Goal: Information Seeking & Learning: Learn about a topic

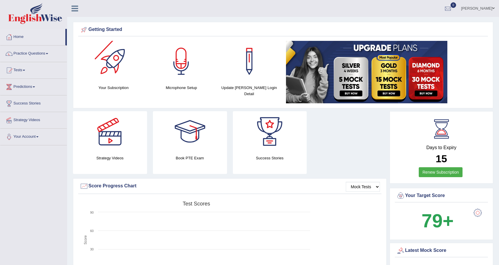
click at [116, 62] on div at bounding box center [113, 61] width 41 height 41
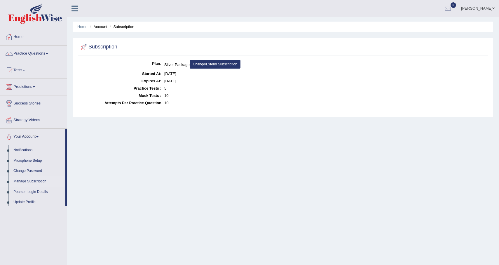
click at [19, 37] on link "Home" at bounding box center [33, 36] width 67 height 15
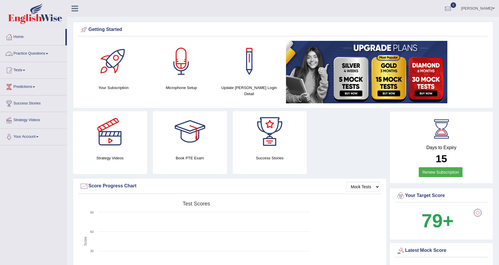
click at [36, 54] on link "Practice Questions" at bounding box center [33, 53] width 67 height 15
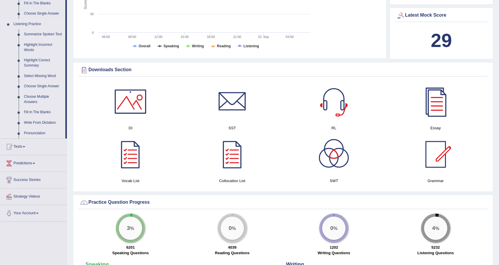
scroll to position [243, 0]
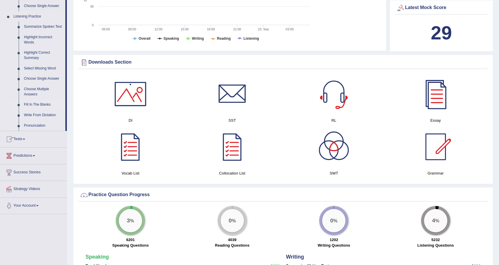
click at [45, 110] on link "Fill In The Blanks" at bounding box center [43, 104] width 44 height 11
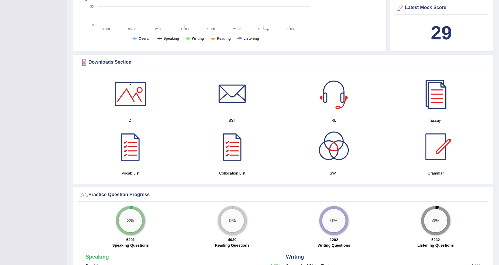
scroll to position [96, 0]
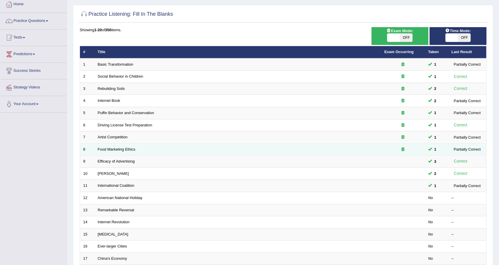
scroll to position [46, 0]
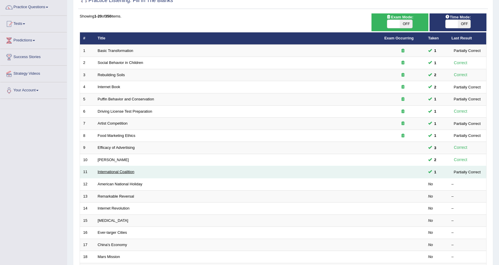
click at [128, 173] on link "International Coalition" at bounding box center [116, 171] width 37 height 4
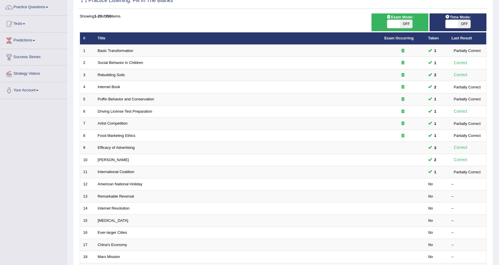
click at [408, 25] on span "OFF" at bounding box center [406, 24] width 13 height 8
checkbox input "true"
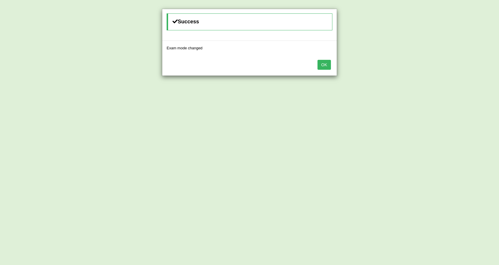
click at [327, 67] on button "OK" at bounding box center [323, 65] width 13 height 10
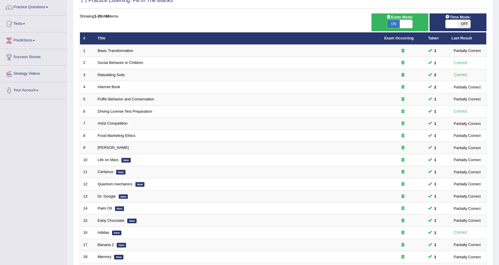
click at [463, 24] on span "OFF" at bounding box center [464, 24] width 13 height 8
checkbox input "true"
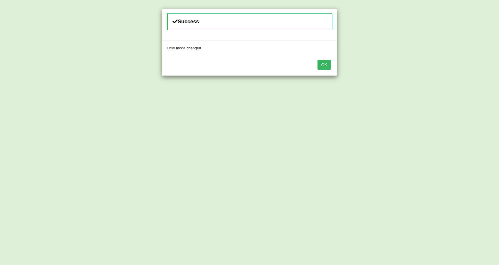
click at [328, 62] on button "OK" at bounding box center [323, 65] width 13 height 10
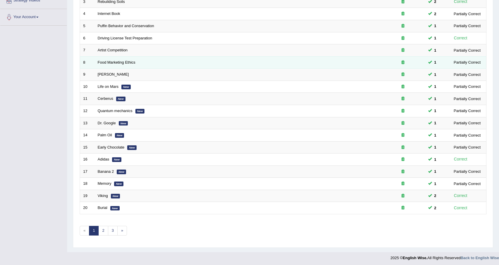
scroll to position [121, 0]
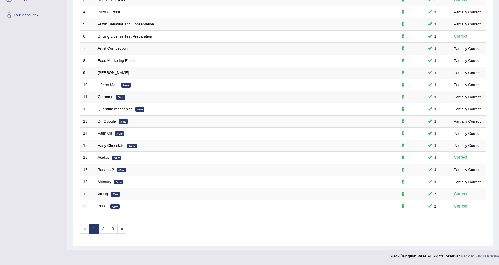
click at [98, 232] on link "1" at bounding box center [94, 229] width 10 height 10
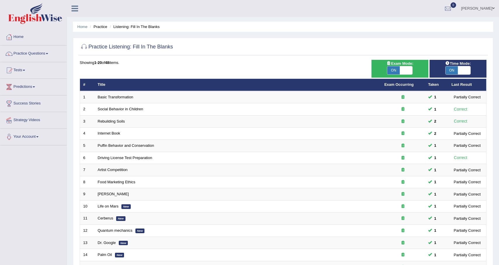
scroll to position [121, 0]
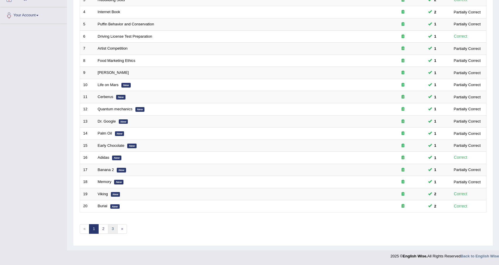
click at [108, 229] on link "3" at bounding box center [113, 229] width 10 height 10
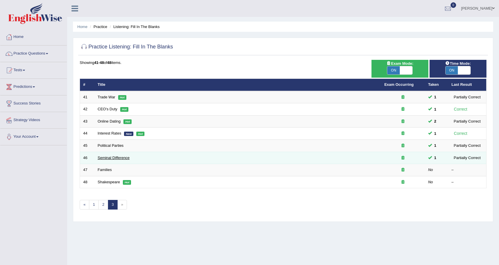
click at [111, 158] on link "Seminal Difference" at bounding box center [114, 157] width 32 height 4
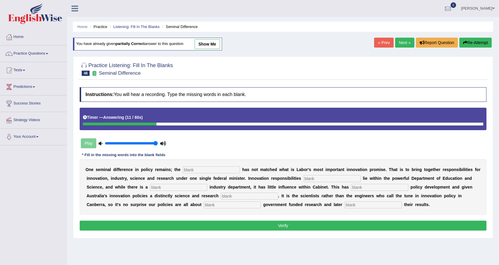
click at [187, 170] on input "text" at bounding box center [211, 169] width 57 height 7
type input "coalition"
type input "currently"
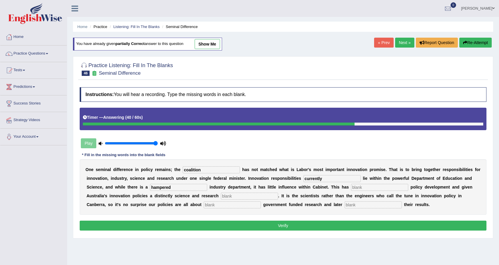
type input "hampered"
type input "bias"
type input "boosting"
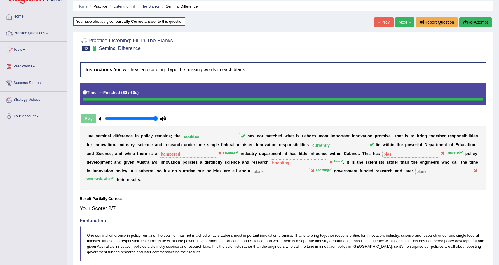
scroll to position [21, 0]
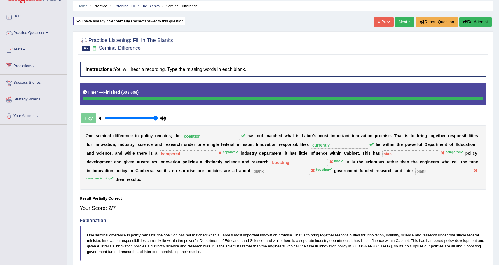
click at [400, 25] on link "Next »" at bounding box center [404, 22] width 19 height 10
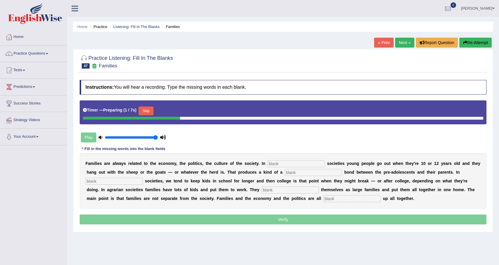
click at [151, 112] on button "Skip" at bounding box center [146, 110] width 15 height 9
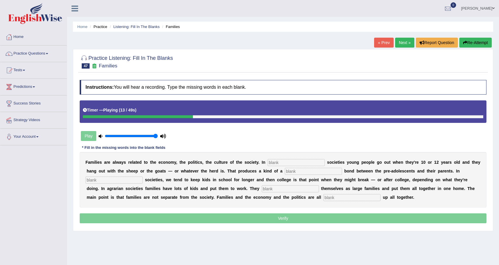
click at [472, 43] on button "Re-Attempt" at bounding box center [475, 43] width 32 height 10
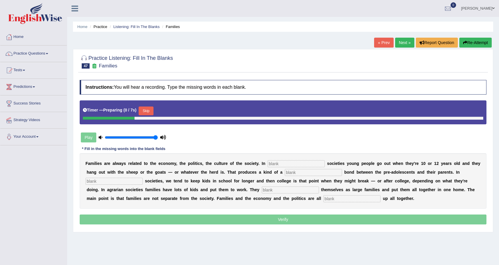
click at [147, 113] on button "Skip" at bounding box center [146, 110] width 15 height 9
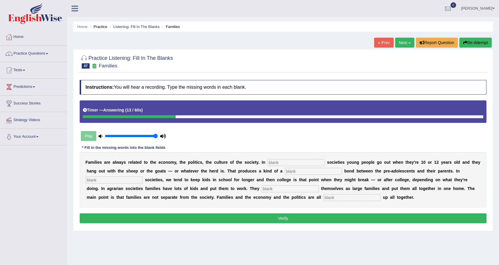
click at [290, 162] on input "text" at bounding box center [295, 162] width 57 height 7
type input "hurting"
type input "lose"
type input "industrial"
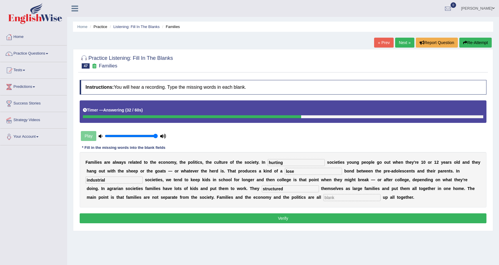
type input "structured"
type input "raptup"
click button "Verify" at bounding box center [283, 218] width 407 height 10
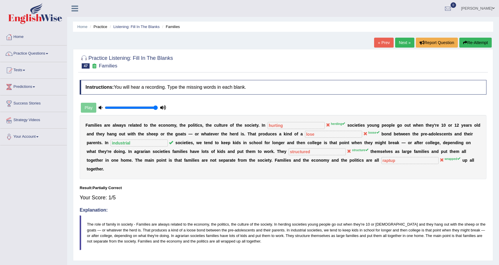
click at [397, 41] on link "Next »" at bounding box center [404, 43] width 19 height 10
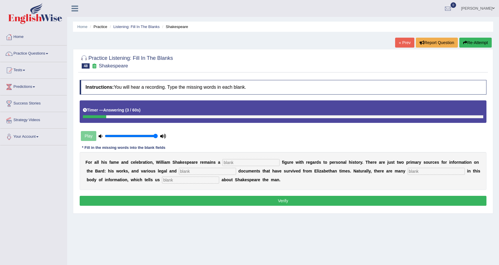
click at [242, 156] on div "F o r a l l h i s f a m e a n d c e l e b r a t i o n , W i l l i a m S h a k e…" at bounding box center [283, 171] width 407 height 38
click at [236, 164] on input "text" at bounding box center [250, 162] width 57 height 7
type input "mtsterious"
type input "chatts"
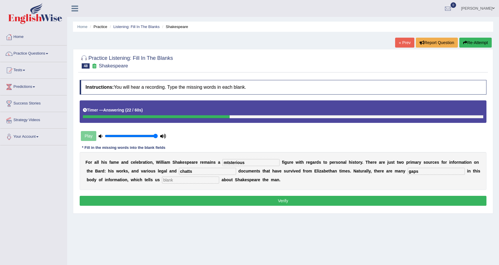
type input "gaps"
type input "little"
click button "Verify" at bounding box center [283, 201] width 407 height 10
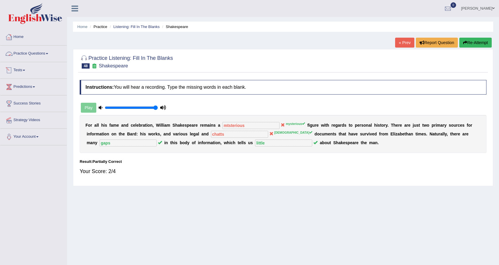
click at [35, 55] on link "Practice Questions" at bounding box center [33, 53] width 67 height 15
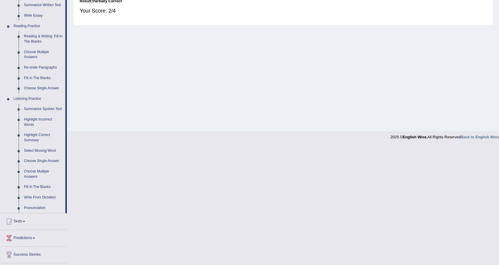
scroll to position [197, 0]
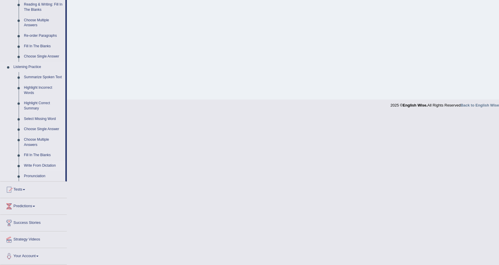
click at [38, 167] on link "Write From Dictation" at bounding box center [43, 165] width 44 height 11
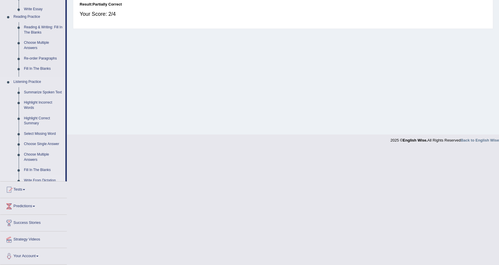
scroll to position [41, 0]
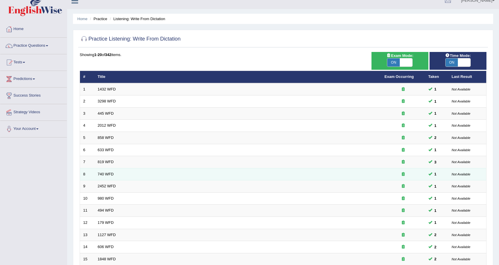
scroll to position [121, 0]
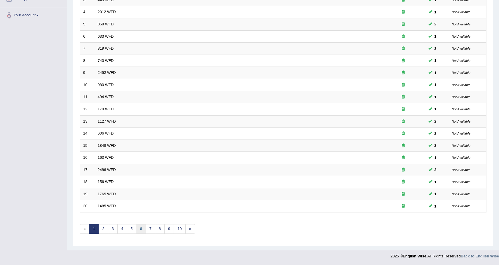
click at [144, 231] on link "6" at bounding box center [141, 229] width 10 height 10
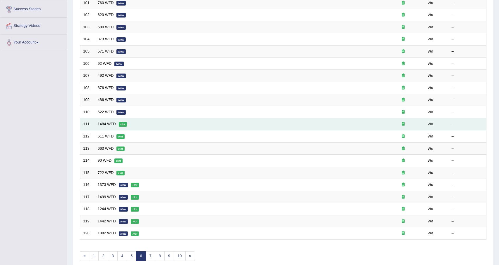
scroll to position [121, 0]
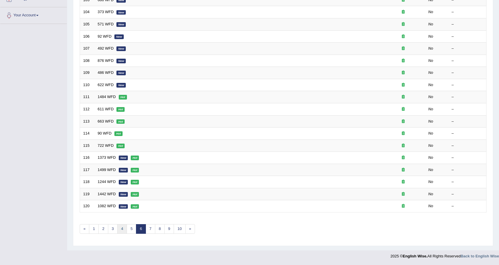
click at [120, 228] on link "4" at bounding box center [122, 229] width 10 height 10
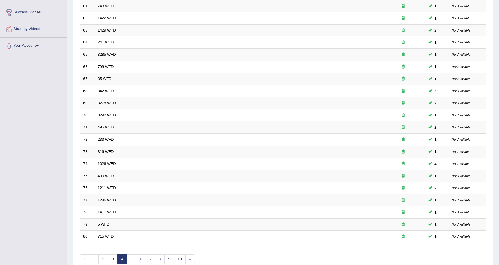
scroll to position [121, 0]
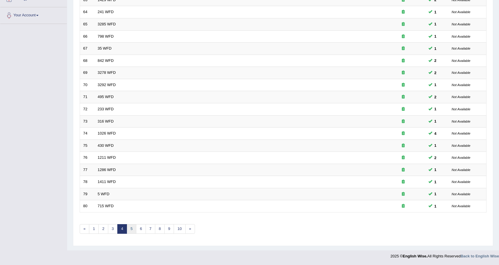
click at [131, 231] on link "5" at bounding box center [132, 229] width 10 height 10
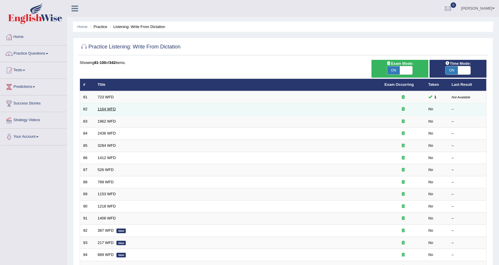
click at [111, 108] on link "1164 WFD" at bounding box center [107, 109] width 18 height 4
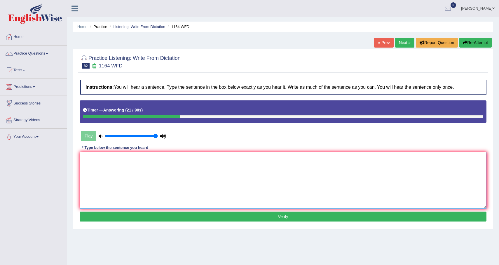
click at [133, 187] on textarea at bounding box center [283, 180] width 407 height 57
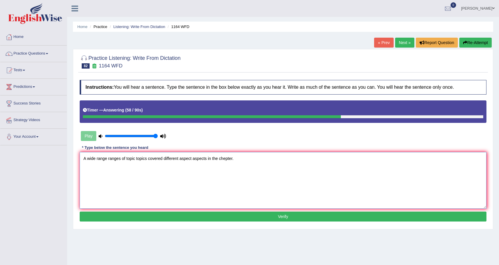
type textarea "A wide range ranges of topic topics covered different aspect aspects in the che…"
click button "Verify" at bounding box center [283, 216] width 407 height 10
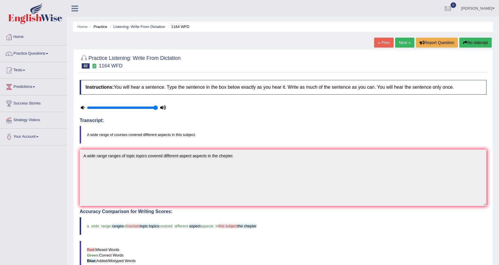
click at [401, 44] on link "Next »" at bounding box center [404, 43] width 19 height 10
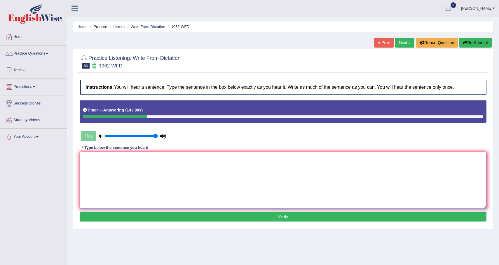
click at [124, 179] on textarea at bounding box center [283, 180] width 407 height 57
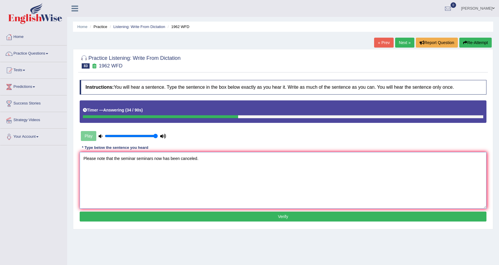
type textarea "Please note that the seminar seminars now has been canceled."
click button "Verify" at bounding box center [283, 216] width 407 height 10
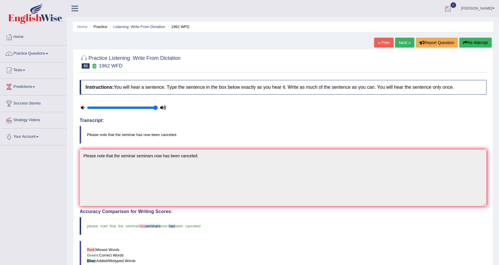
click at [402, 42] on link "Next »" at bounding box center [404, 43] width 19 height 10
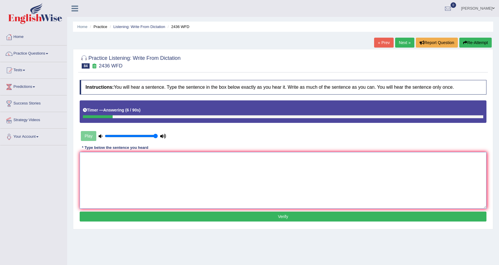
click at [230, 203] on textarea at bounding box center [283, 180] width 407 height 57
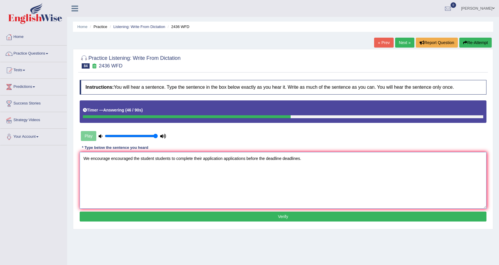
type textarea "We encourage encouraged the student students to complete their application appl…"
click button "Verify" at bounding box center [283, 216] width 407 height 10
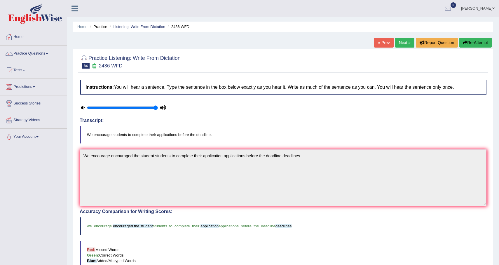
click at [403, 39] on link "Next »" at bounding box center [404, 43] width 19 height 10
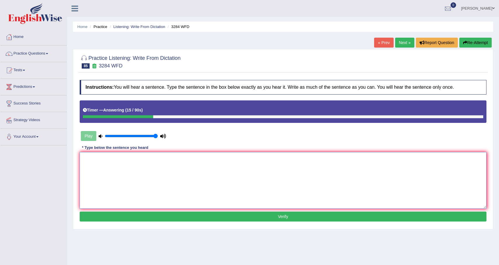
click at [221, 167] on textarea at bounding box center [283, 180] width 407 height 57
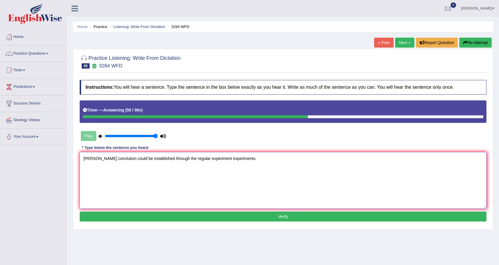
type textarea "Formal conclution could be established through the regular experiment experimen…"
click button "Verify" at bounding box center [283, 216] width 407 height 10
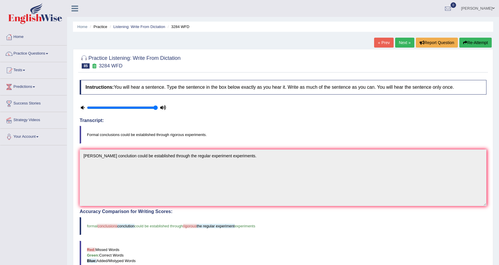
click at [405, 39] on link "Next »" at bounding box center [404, 43] width 19 height 10
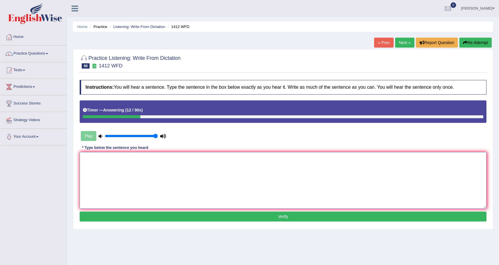
click at [122, 179] on textarea at bounding box center [283, 180] width 407 height 57
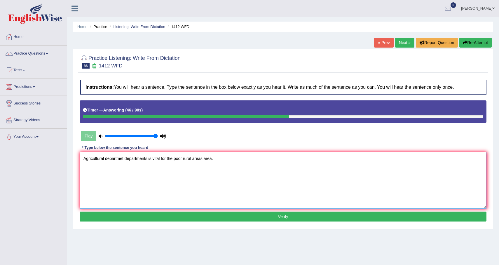
type textarea "Agricultural departmet departments is vital for the poor rural areas area."
click button "Verify" at bounding box center [283, 216] width 407 height 10
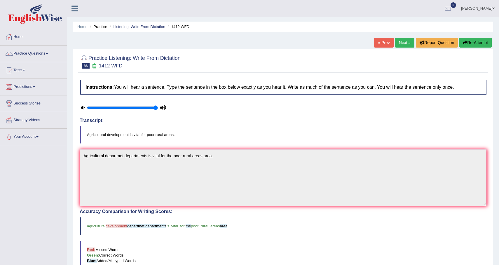
click at [401, 40] on link "Next »" at bounding box center [404, 43] width 19 height 10
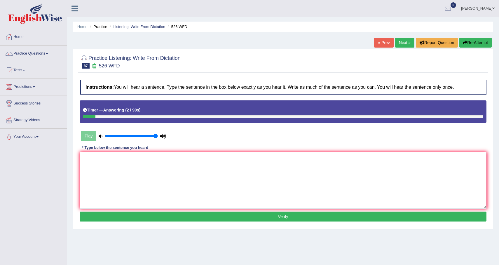
click at [472, 42] on button "Re-Attempt" at bounding box center [475, 43] width 32 height 10
click at [290, 187] on textarea at bounding box center [283, 180] width 407 height 57
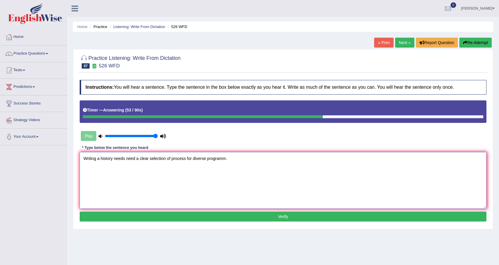
type textarea "Writing a history needs need a clear selection of process for diverse programm."
click at [267, 172] on textarea "Writing a history needs need a clear selection of process for diverse programm." at bounding box center [283, 180] width 407 height 57
type textarea "Writing a history needs need a clear selection of process for diverse program."
click button "Verify" at bounding box center [283, 216] width 407 height 10
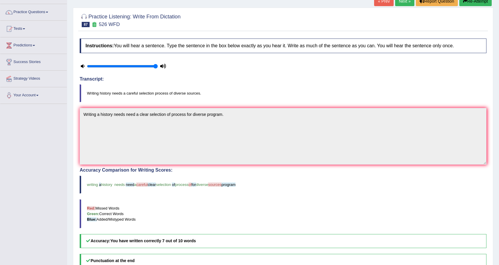
scroll to position [40, 0]
